Goal: Information Seeking & Learning: Find specific fact

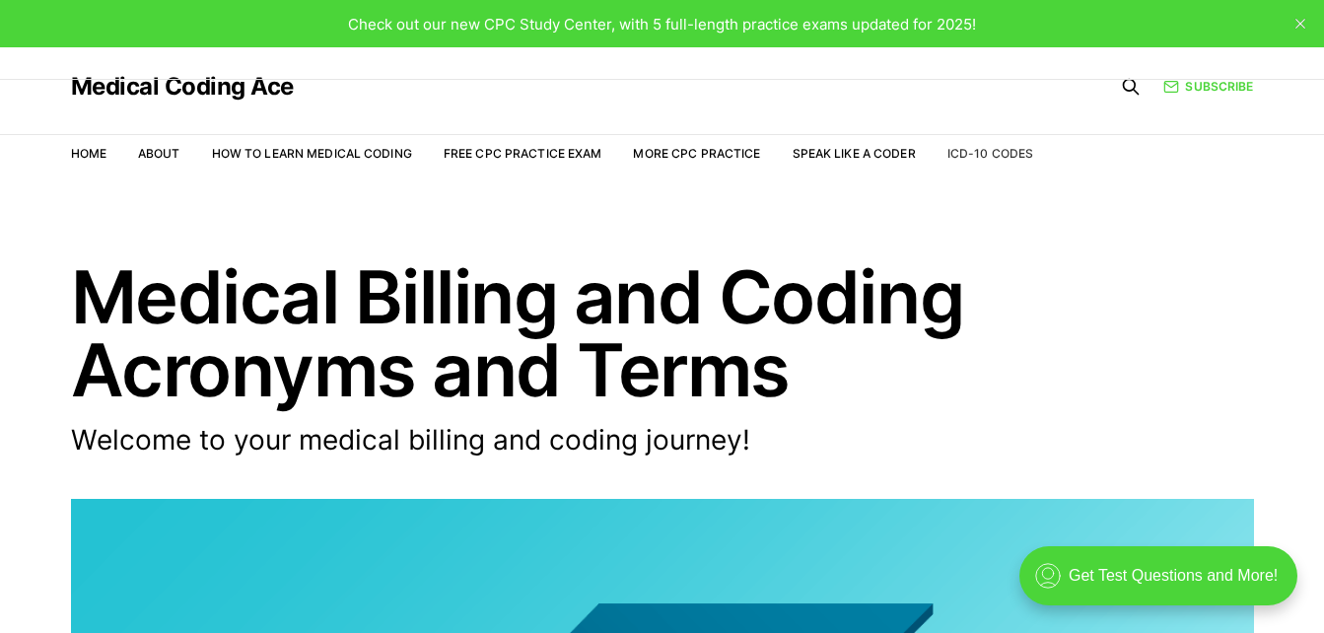
click at [971, 153] on link "ICD-10 Codes" at bounding box center [990, 153] width 86 height 15
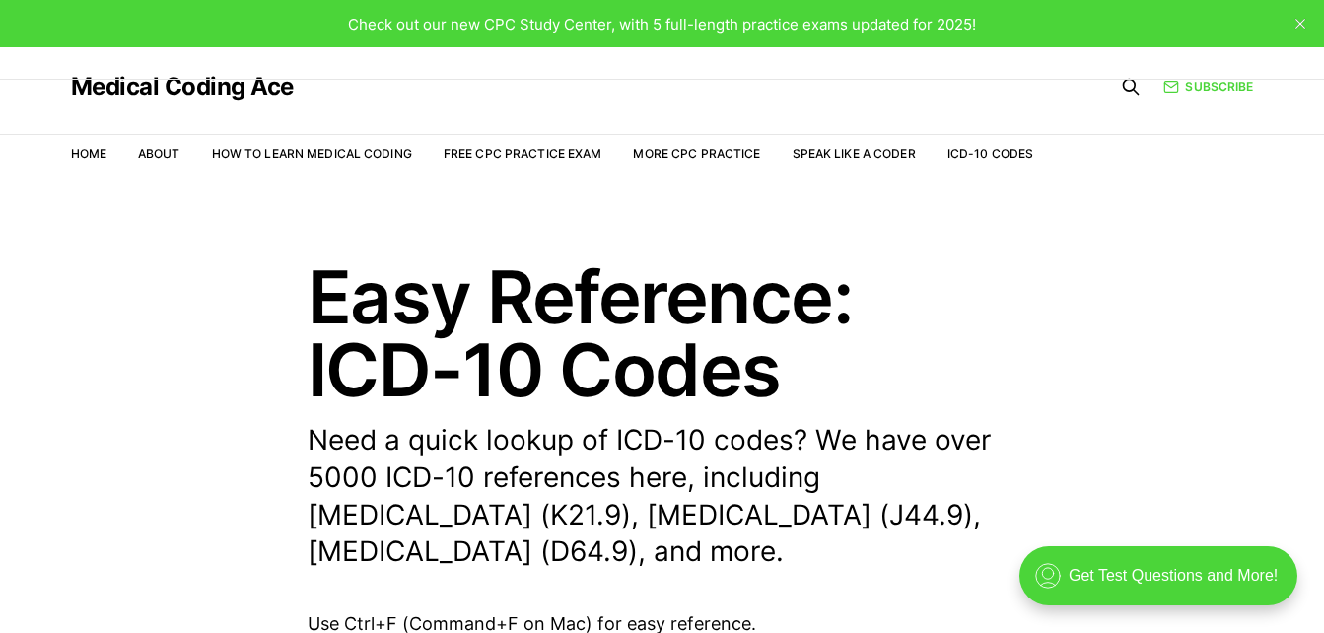
click at [590, 480] on p "Need a quick lookup of ICD-10 codes? We have over 5000 ICD-10 references here, …" at bounding box center [662, 496] width 710 height 149
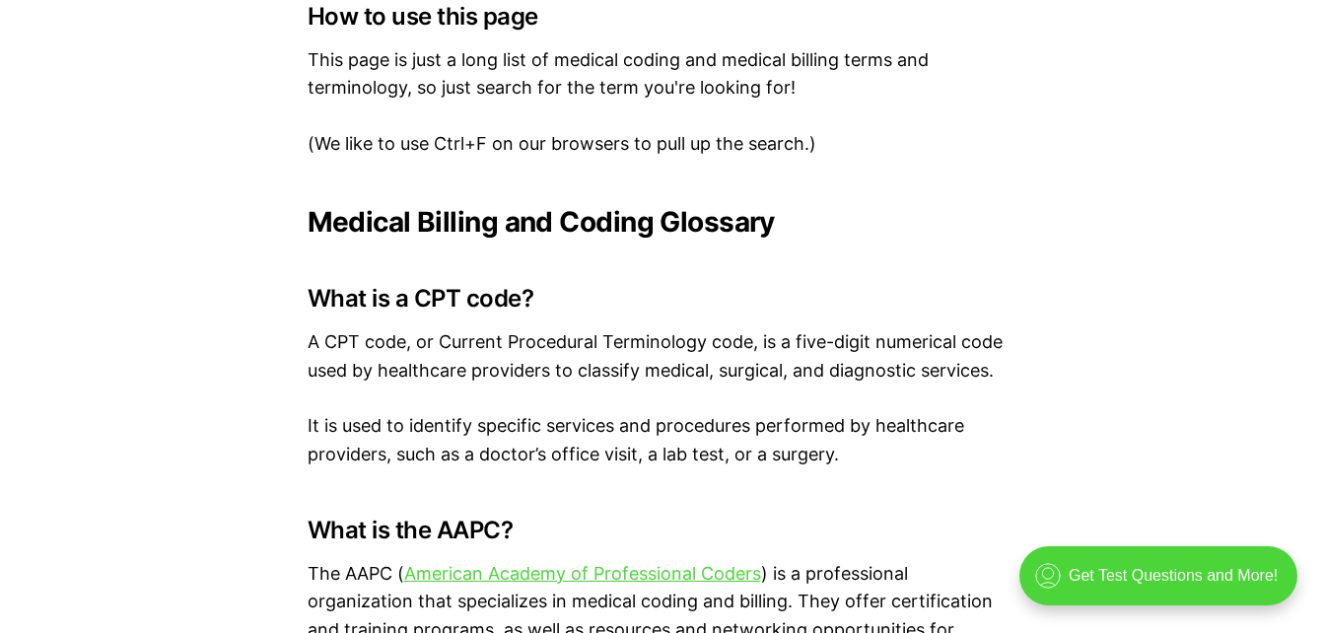
scroll to position [1538, 0]
